Goal: Information Seeking & Learning: Find specific page/section

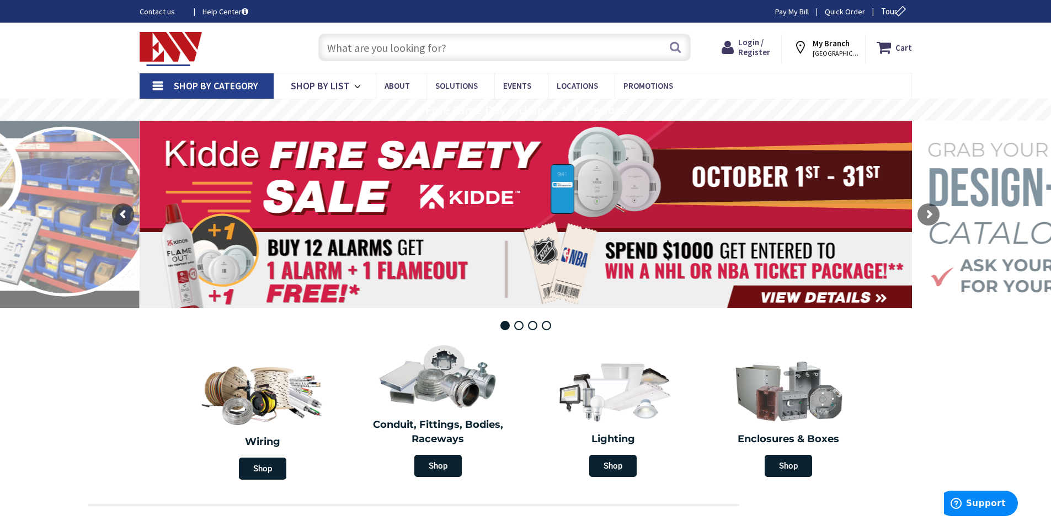
click at [823, 49] on span "NORWICH, CT" at bounding box center [835, 53] width 47 height 9
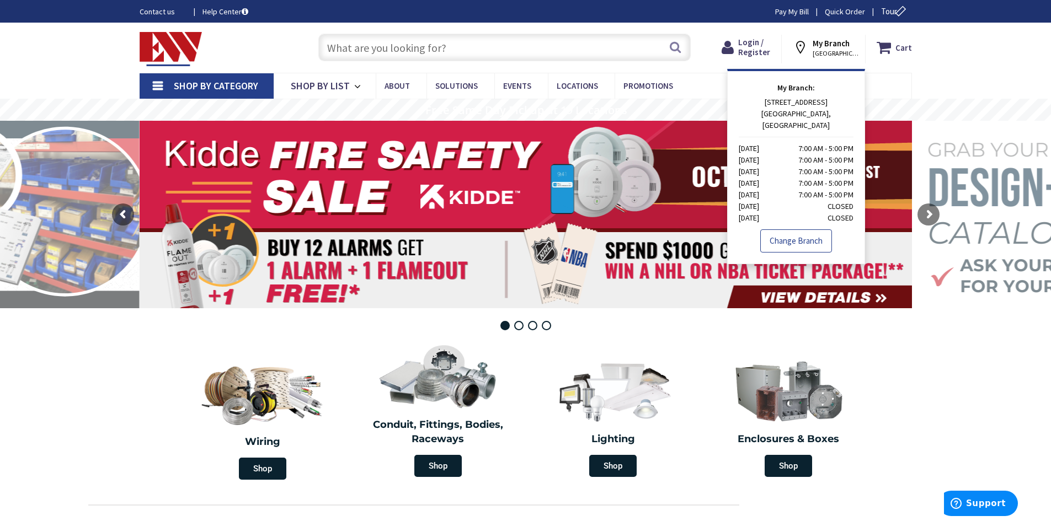
click at [809, 229] on link "Change Branch" at bounding box center [796, 240] width 72 height 23
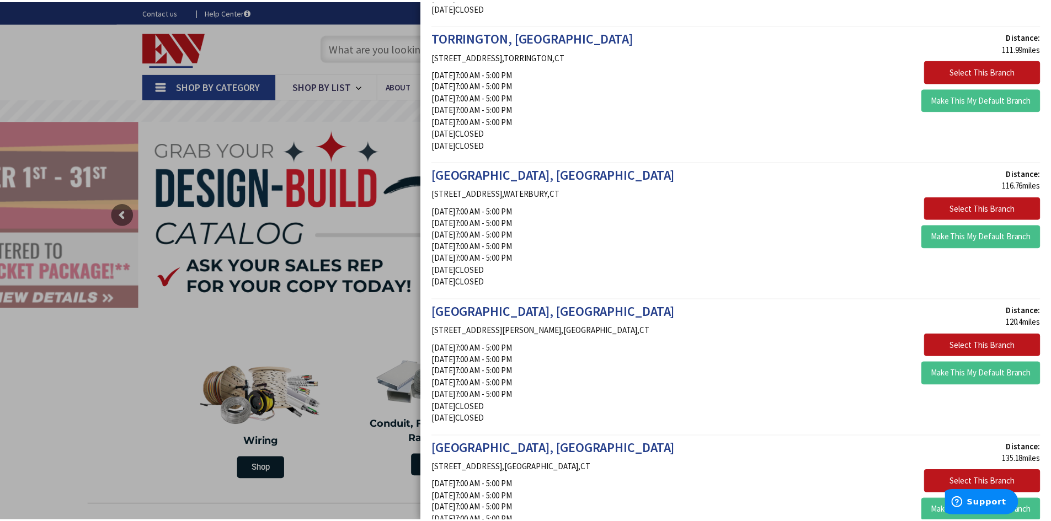
scroll to position [1714, 0]
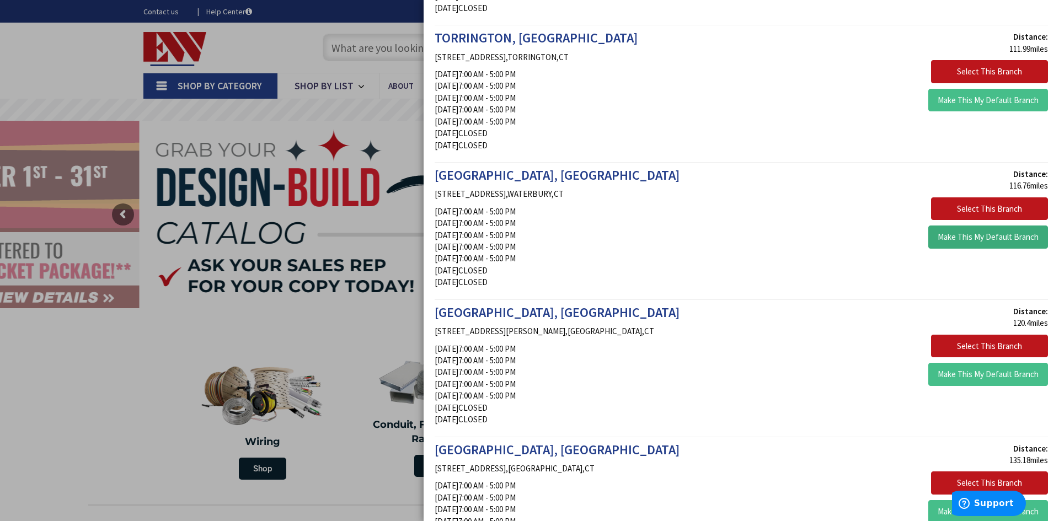
click at [990, 243] on button "Make This My Default Branch" at bounding box center [988, 237] width 120 height 23
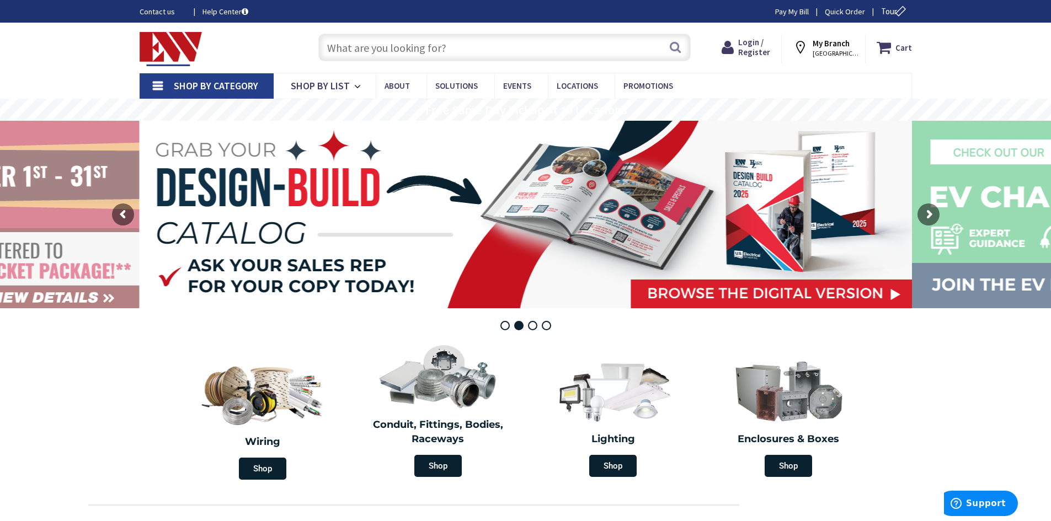
click at [405, 47] on input "text" at bounding box center [504, 48] width 372 height 28
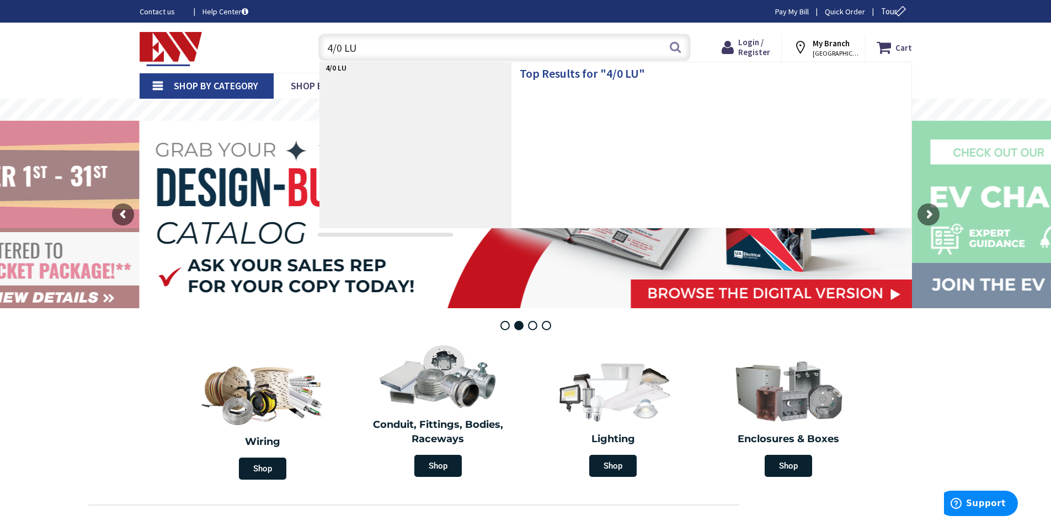
type input "4/0 LUG"
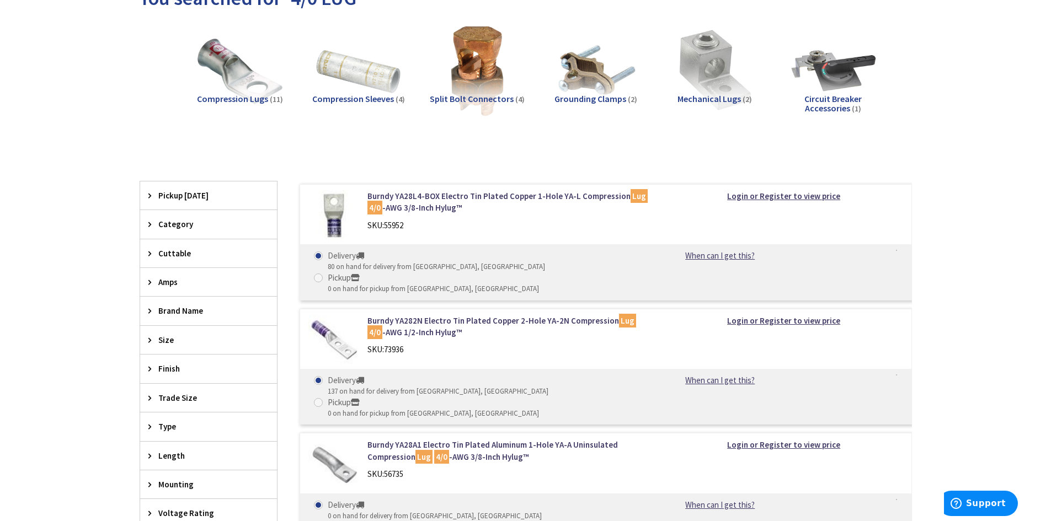
scroll to position [165, 0]
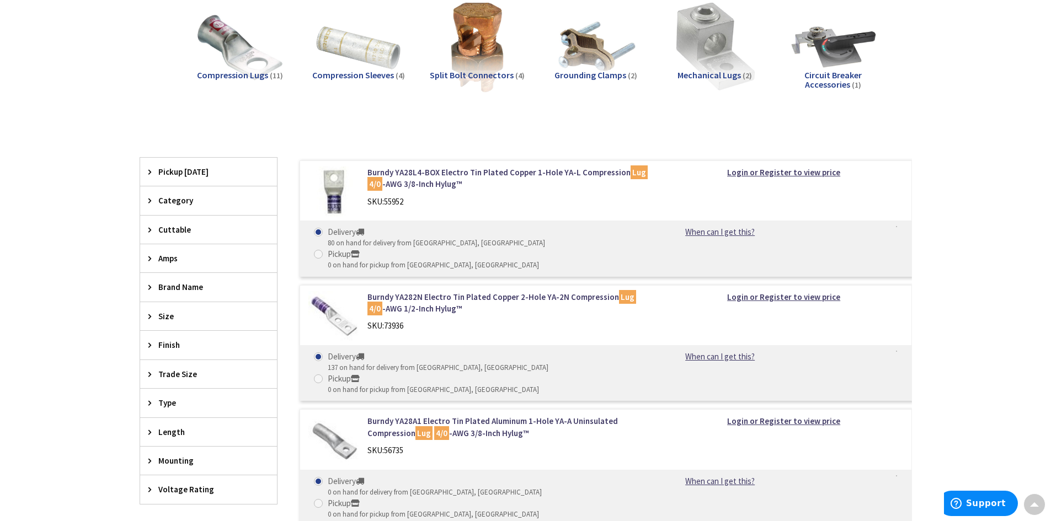
click at [699, 55] on img at bounding box center [714, 47] width 100 height 100
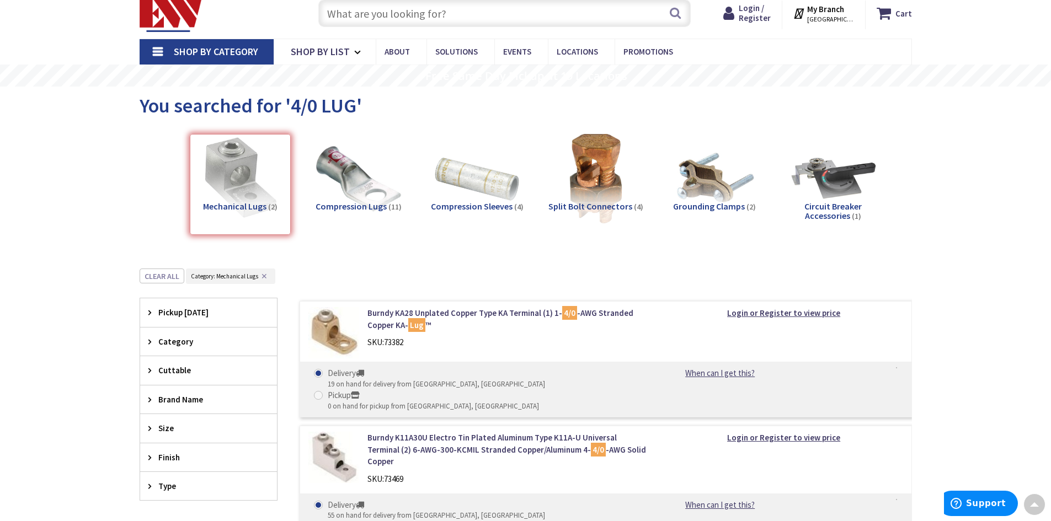
scroll to position [22, 0]
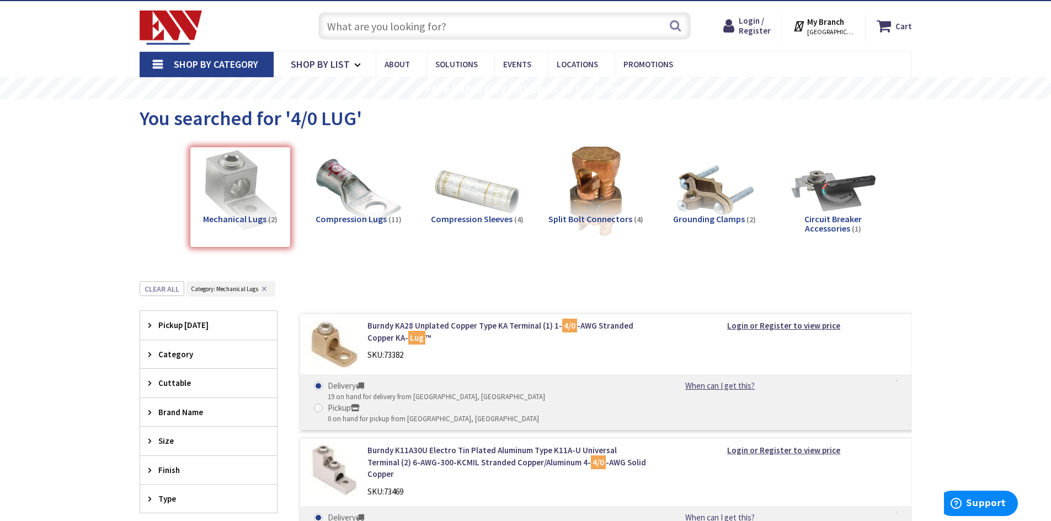
click at [374, 30] on input "text" at bounding box center [504, 26] width 372 height 28
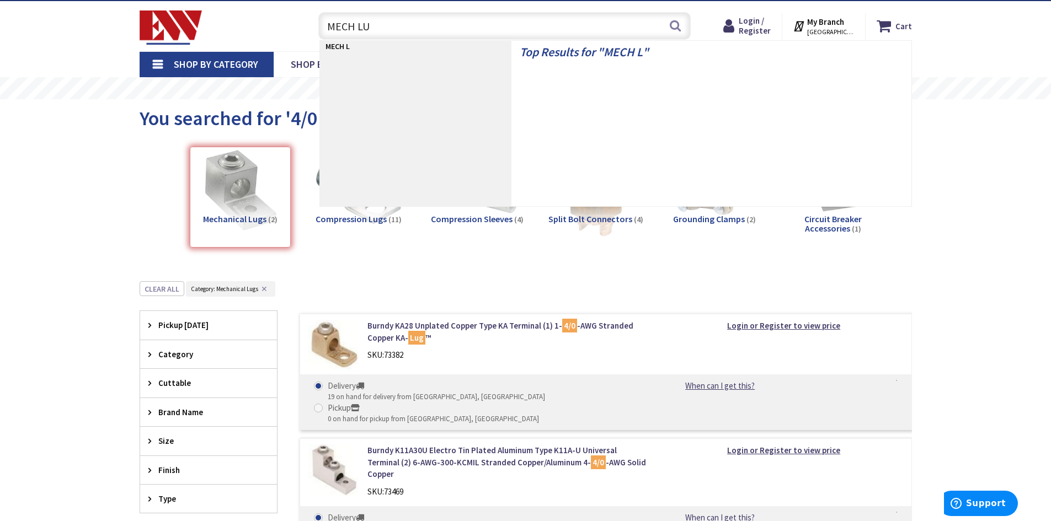
type input "MECH LUG"
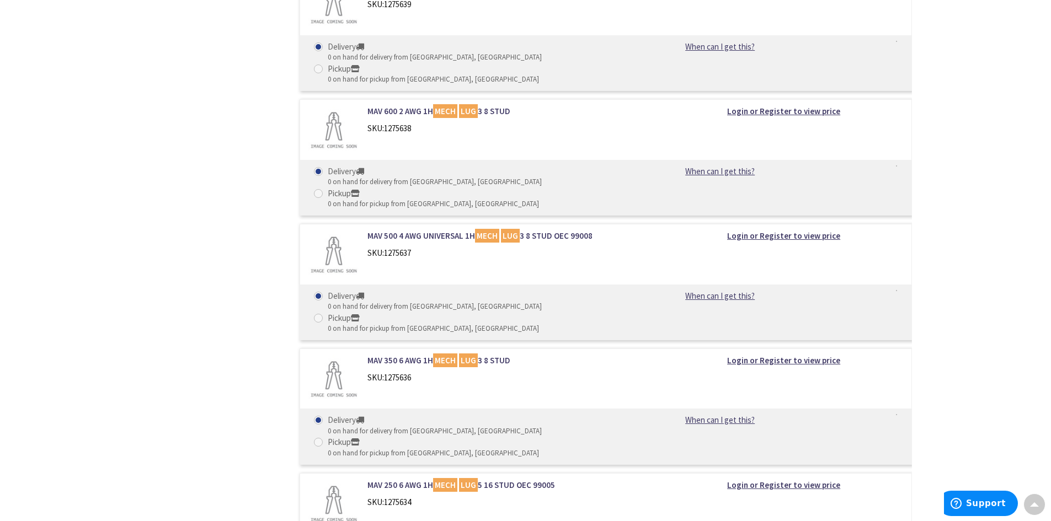
scroll to position [607, 0]
